Goal: Information Seeking & Learning: Check status

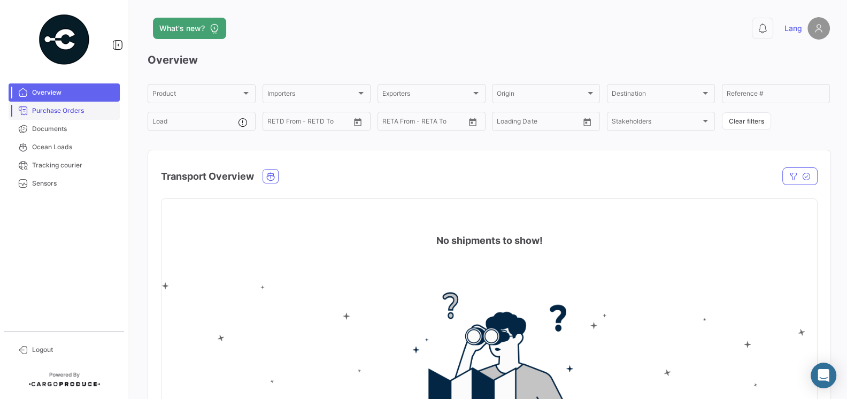
click at [57, 106] on span "Purchase Orders" at bounding box center [73, 111] width 83 height 10
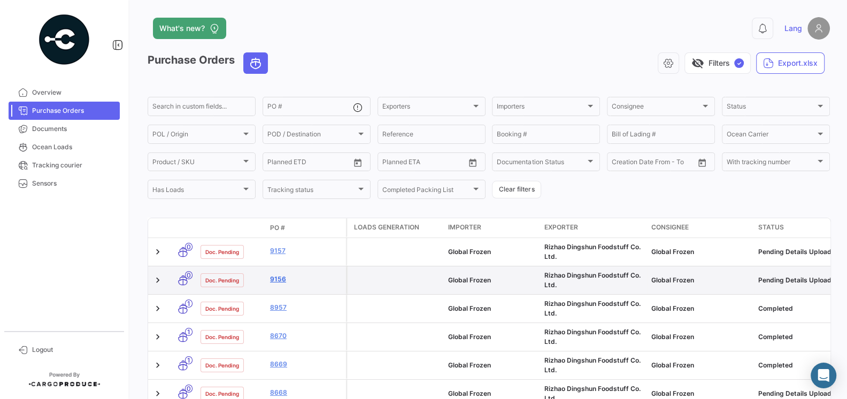
click at [280, 280] on link "9156" at bounding box center [306, 279] width 72 height 10
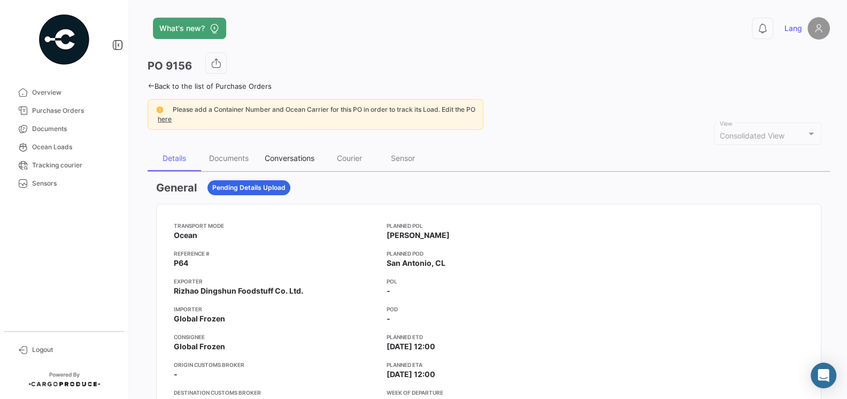
click at [283, 155] on div "Conversations" at bounding box center [290, 157] width 50 height 9
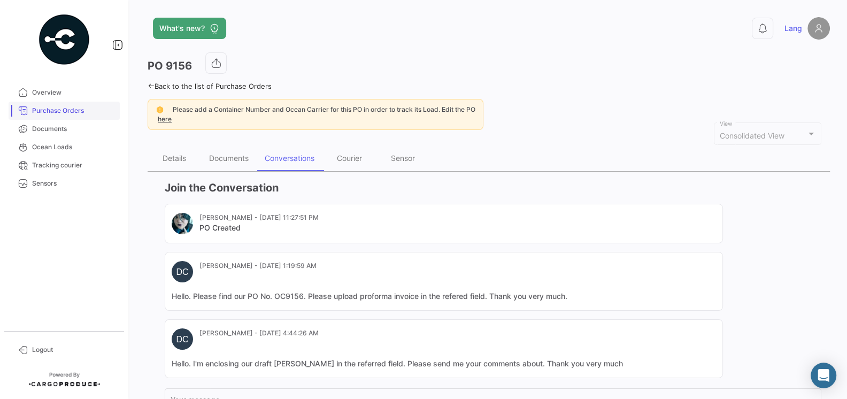
click at [52, 114] on span "Purchase Orders" at bounding box center [73, 111] width 83 height 10
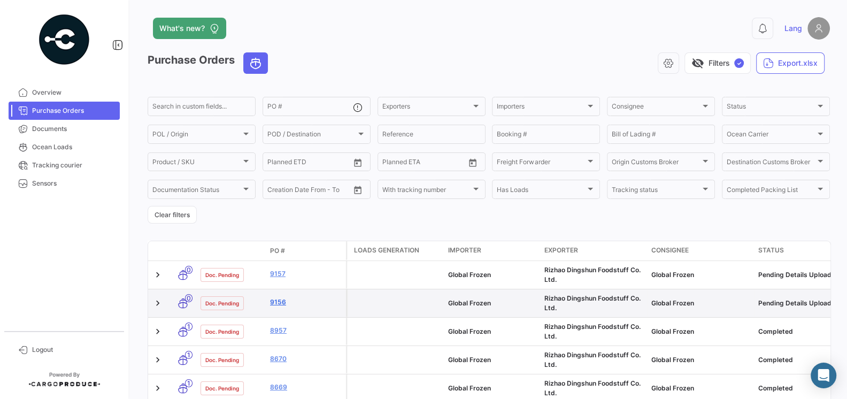
click at [277, 304] on link "9156" at bounding box center [306, 302] width 72 height 10
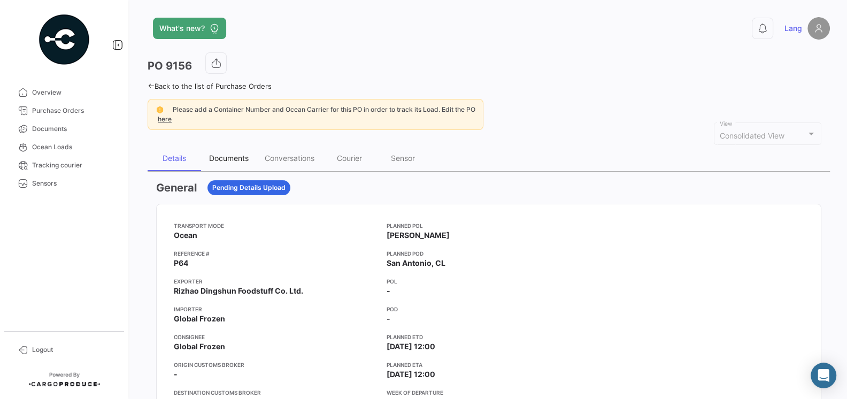
click at [225, 156] on div "Documents" at bounding box center [229, 157] width 40 height 9
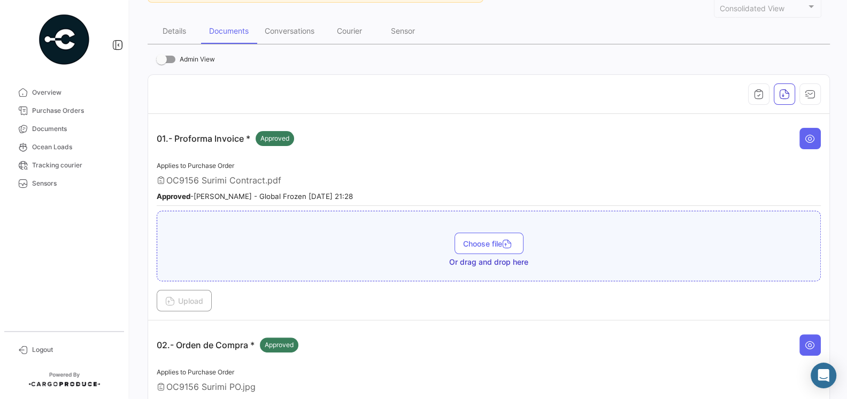
scroll to position [92, 0]
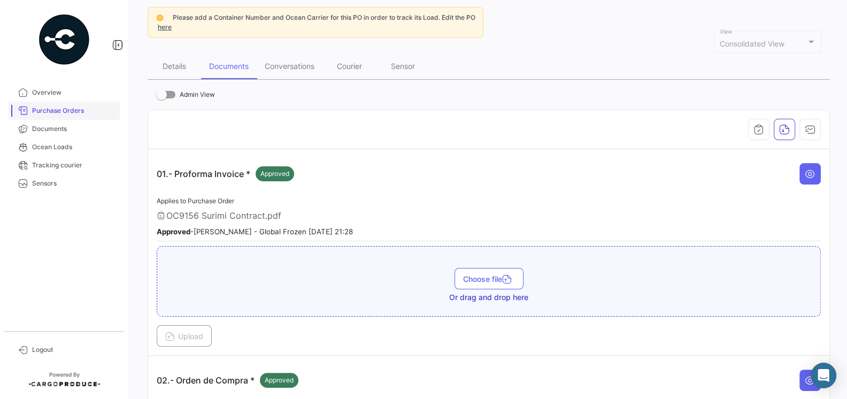
click at [60, 119] on link "Purchase Orders" at bounding box center [64, 111] width 111 height 18
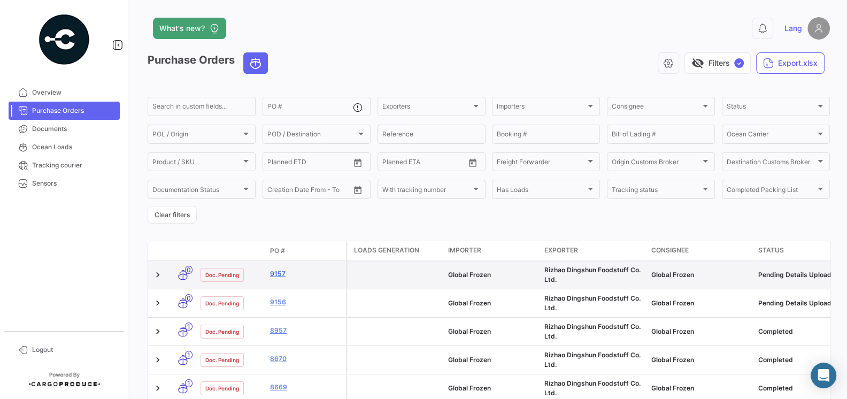
click at [281, 274] on link "9157" at bounding box center [306, 274] width 72 height 10
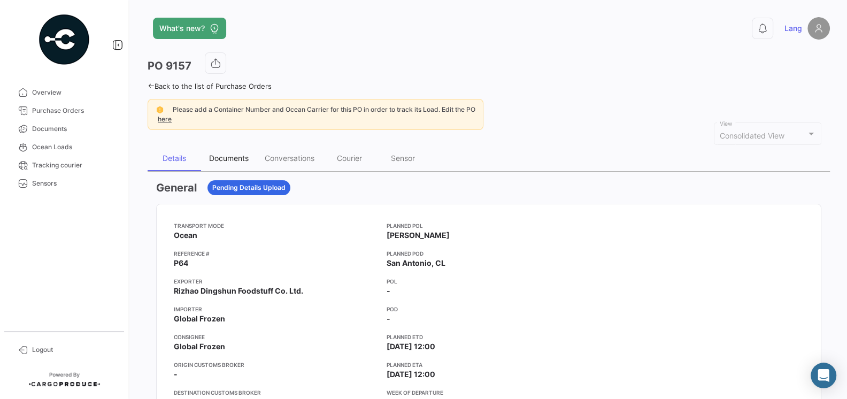
click at [229, 157] on div "Documents" at bounding box center [229, 157] width 40 height 9
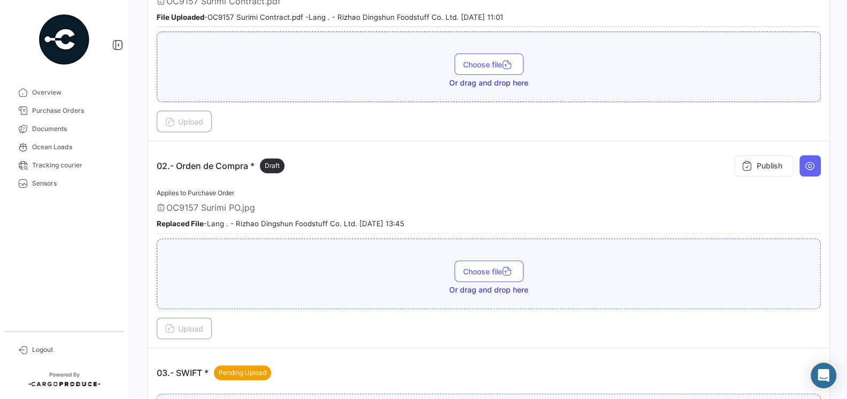
scroll to position [393, 0]
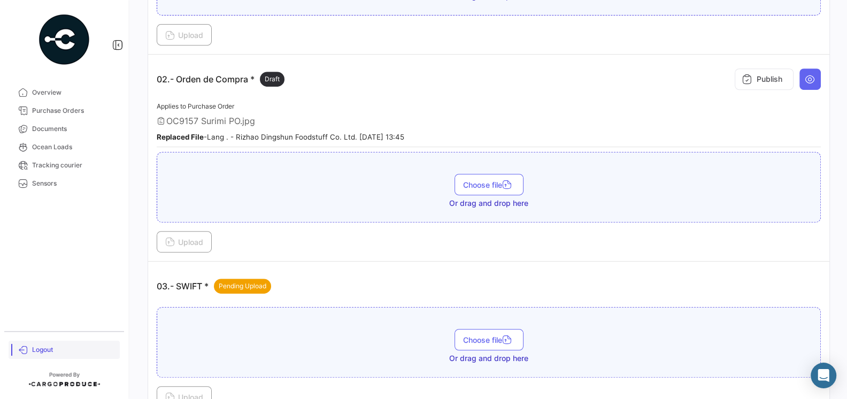
click at [22, 355] on link "Logout" at bounding box center [64, 349] width 111 height 18
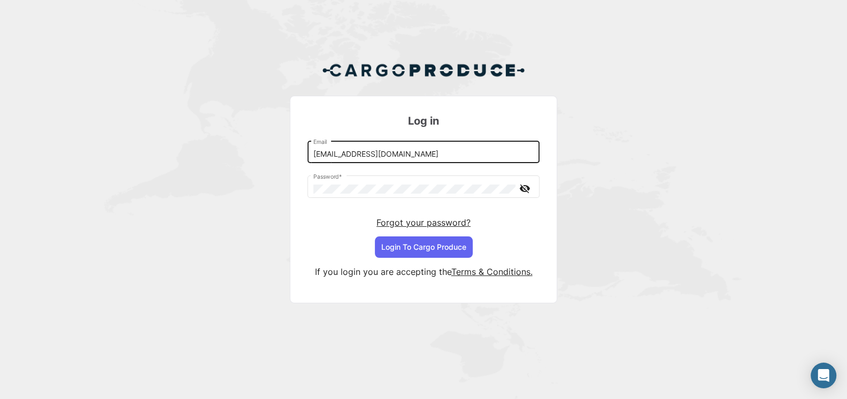
click at [398, 161] on div "[EMAIL_ADDRESS][DOMAIN_NAME] Email" at bounding box center [423, 151] width 221 height 25
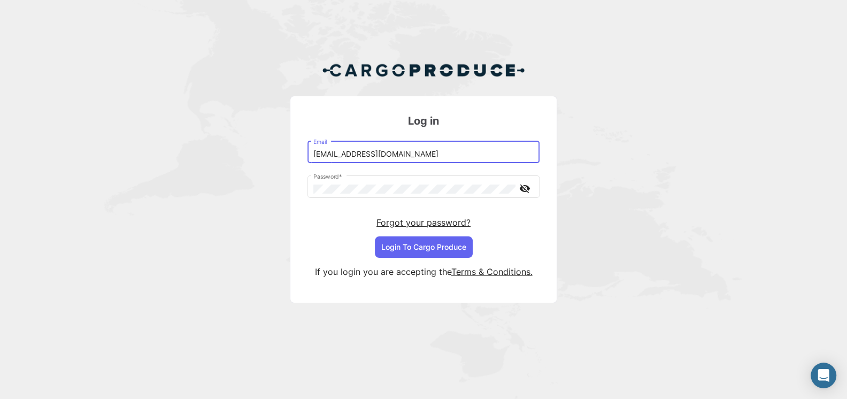
click at [398, 152] on input "[EMAIL_ADDRESS][DOMAIN_NAME]" at bounding box center [423, 154] width 221 height 9
type input "[EMAIL_ADDRESS][DOMAIN_NAME]"
click at [419, 243] on button "Login To Cargo Produce" at bounding box center [424, 246] width 98 height 21
